Goal: Information Seeking & Learning: Check status

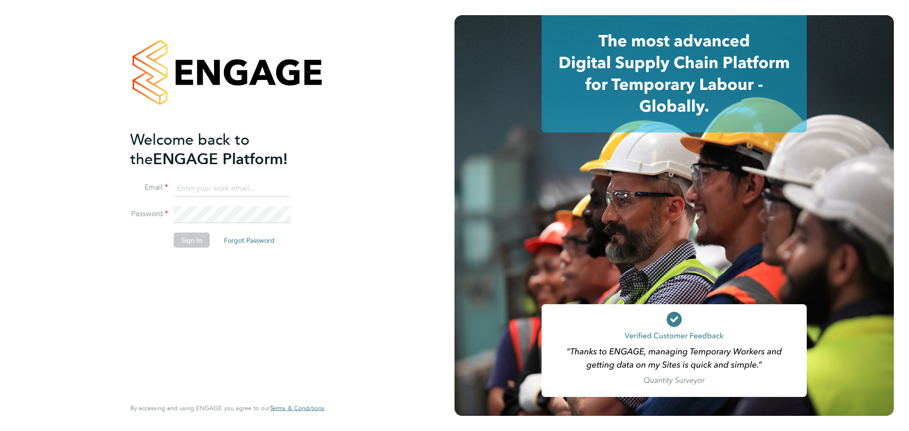
click at [185, 185] on input at bounding box center [232, 188] width 117 height 17
click at [187, 243] on button "Sign In" at bounding box center [192, 239] width 36 height 15
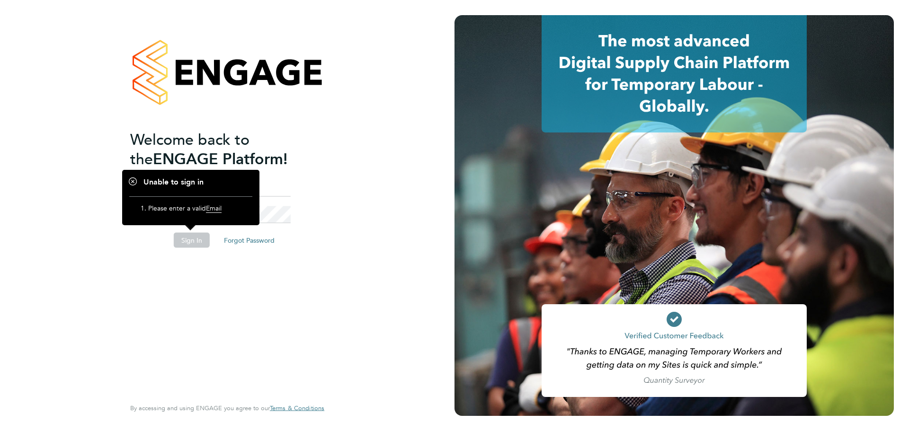
click at [345, 213] on div "Welcome back to the ENGAGE Platform! Email Password Sign In Forgot Password Ent…" at bounding box center [227, 215] width 454 height 431
click at [320, 326] on div "Welcome back to the ENGAGE Platform! Email Password Sign In Forgot Password Ent…" at bounding box center [227, 213] width 194 height 397
click at [183, 241] on button "Sign In" at bounding box center [192, 239] width 36 height 15
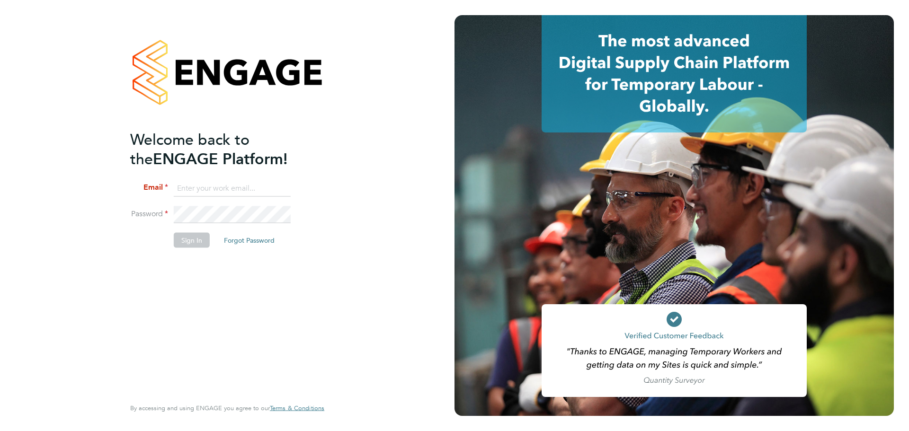
click at [178, 186] on input at bounding box center [232, 188] width 117 height 17
type input "william@legacie.co.uk"
click at [194, 241] on button "Sign In" at bounding box center [192, 239] width 36 height 15
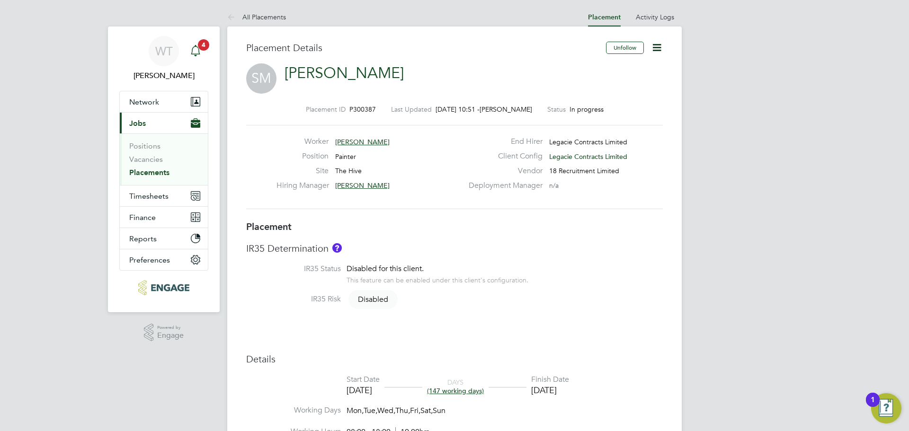
click at [205, 44] on span "4" at bounding box center [203, 44] width 11 height 11
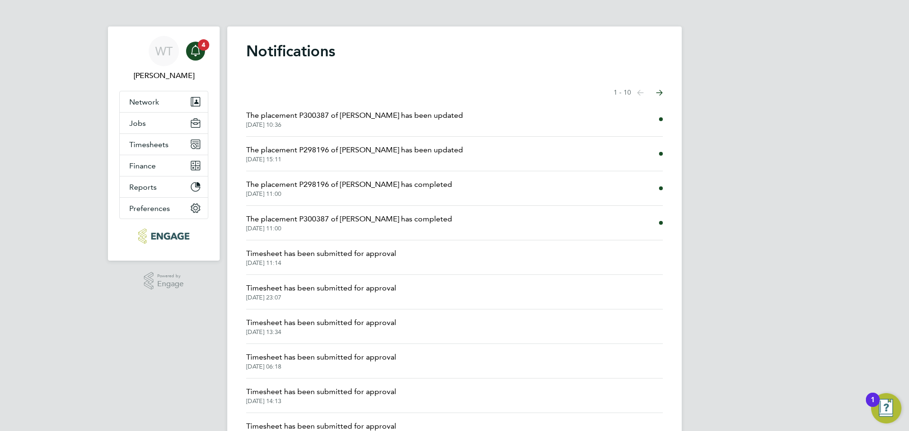
click at [391, 216] on span "The placement P300387 of [PERSON_NAME] has completed" at bounding box center [349, 219] width 206 height 11
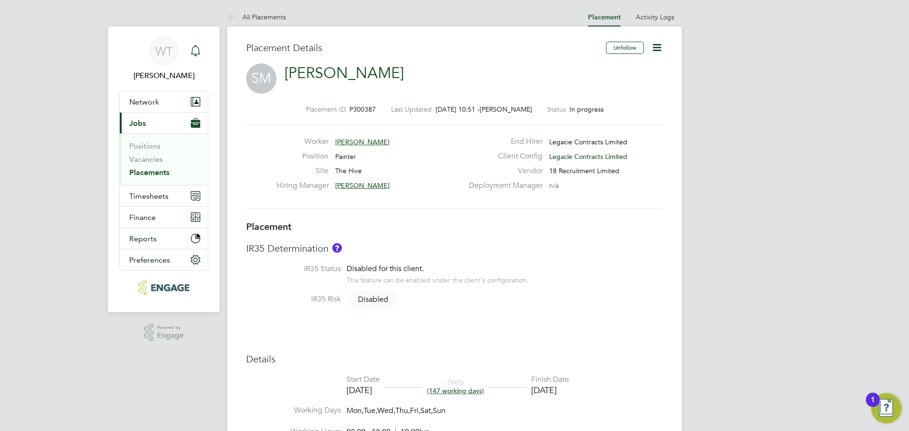
click at [193, 48] on icon "Main navigation" at bounding box center [195, 50] width 11 height 11
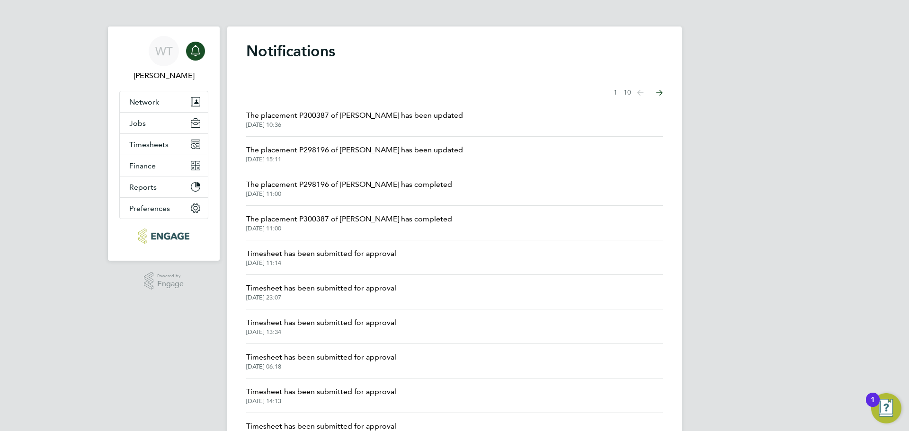
click at [366, 187] on span "The placement P298196 of [PERSON_NAME] has completed" at bounding box center [349, 184] width 206 height 11
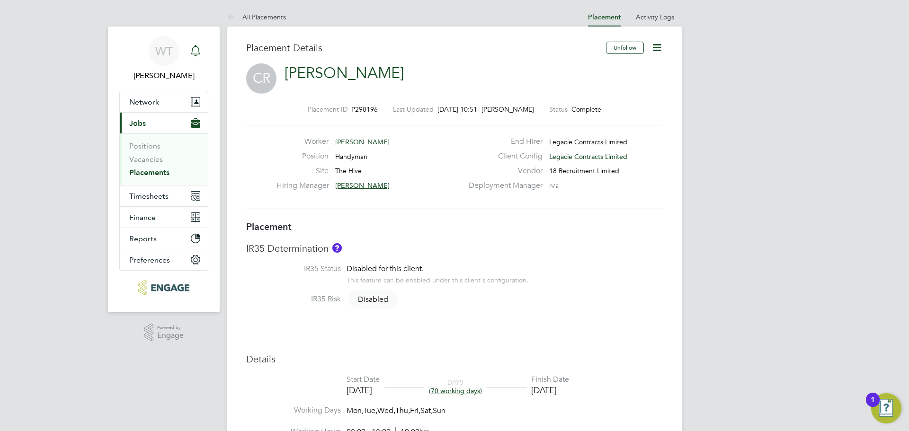
click at [195, 49] on icon "Main navigation" at bounding box center [195, 50] width 11 height 11
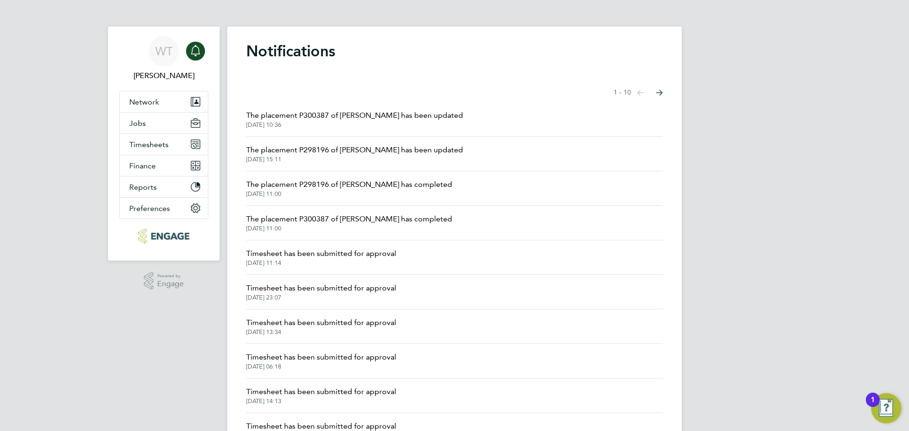
click at [364, 114] on span "The placement P300387 of [PERSON_NAME] has been updated" at bounding box center [354, 115] width 217 height 11
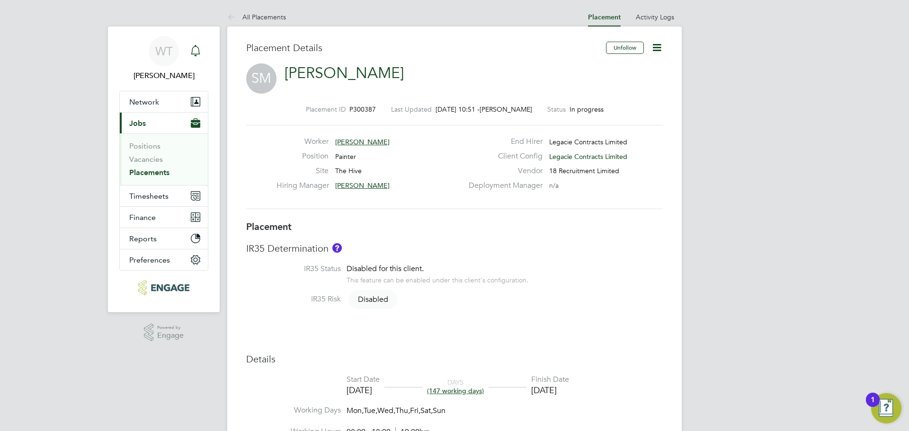
click at [199, 51] on icon "Main navigation" at bounding box center [195, 49] width 9 height 9
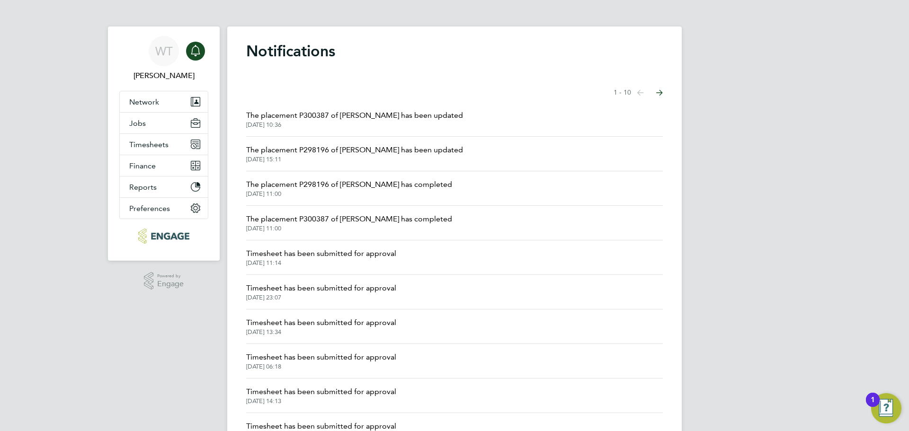
click at [198, 50] on icon "Main navigation" at bounding box center [195, 50] width 11 height 11
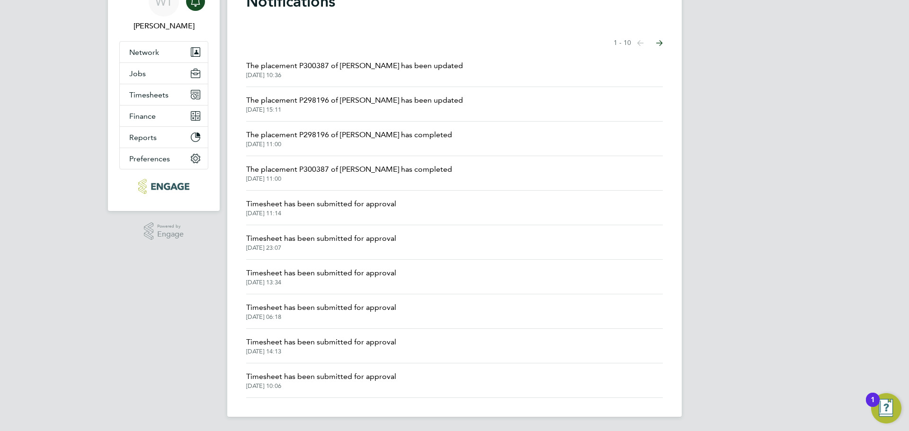
scroll to position [51, 0]
click at [271, 202] on span "Timesheet has been submitted for approval" at bounding box center [321, 202] width 150 height 11
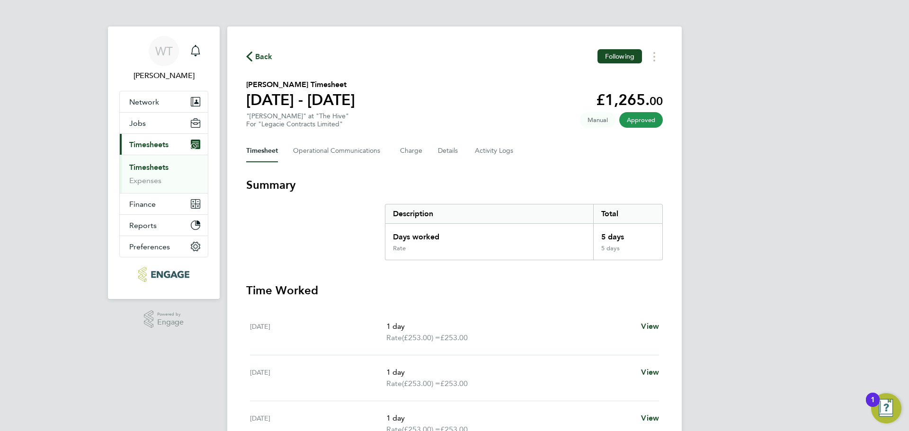
click at [256, 55] on span "Back" at bounding box center [264, 56] width 18 height 11
